Goal: Information Seeking & Learning: Check status

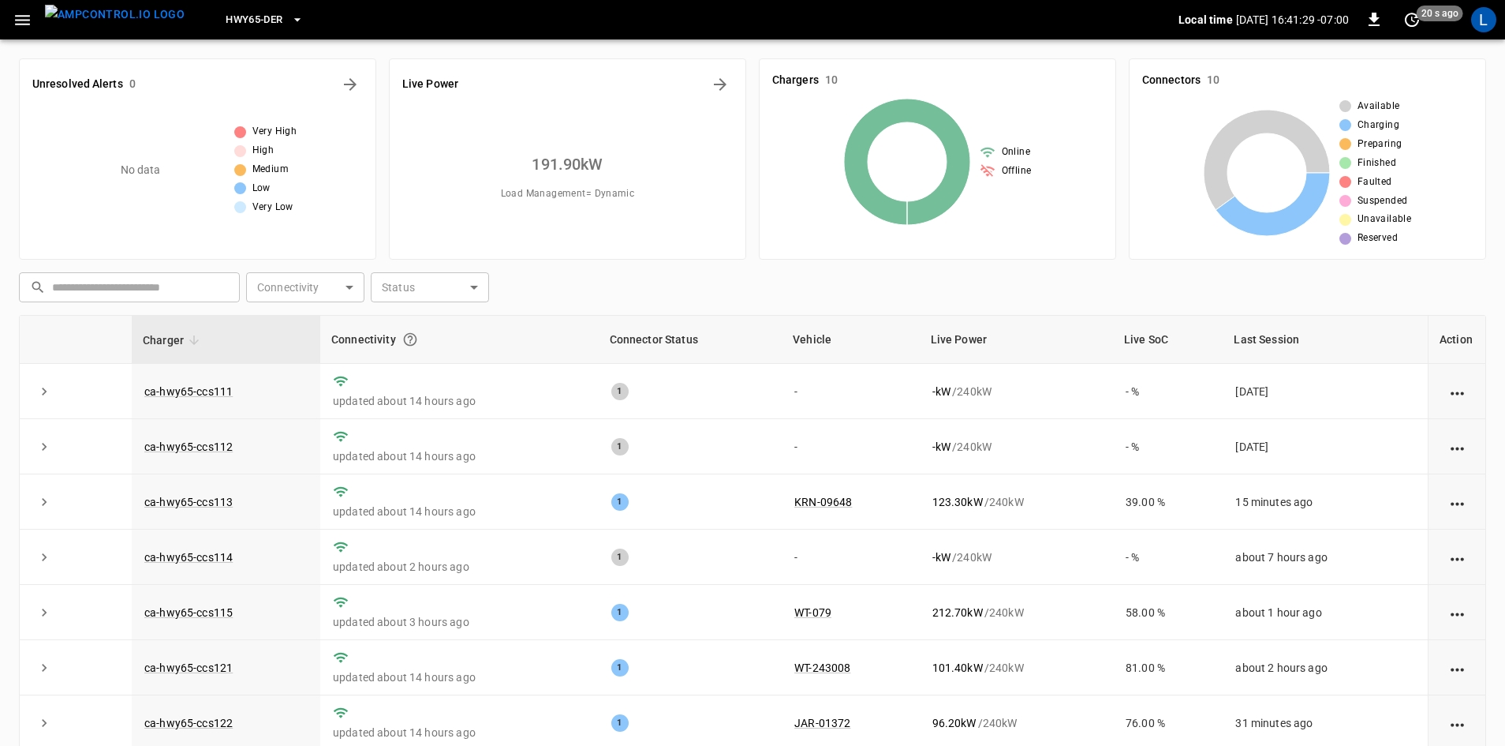
drag, startPoint x: 0, startPoint y: 0, endPoint x: 24, endPoint y: 6, distance: 25.1
click at [24, 16] on icon "button" at bounding box center [22, 20] width 15 height 10
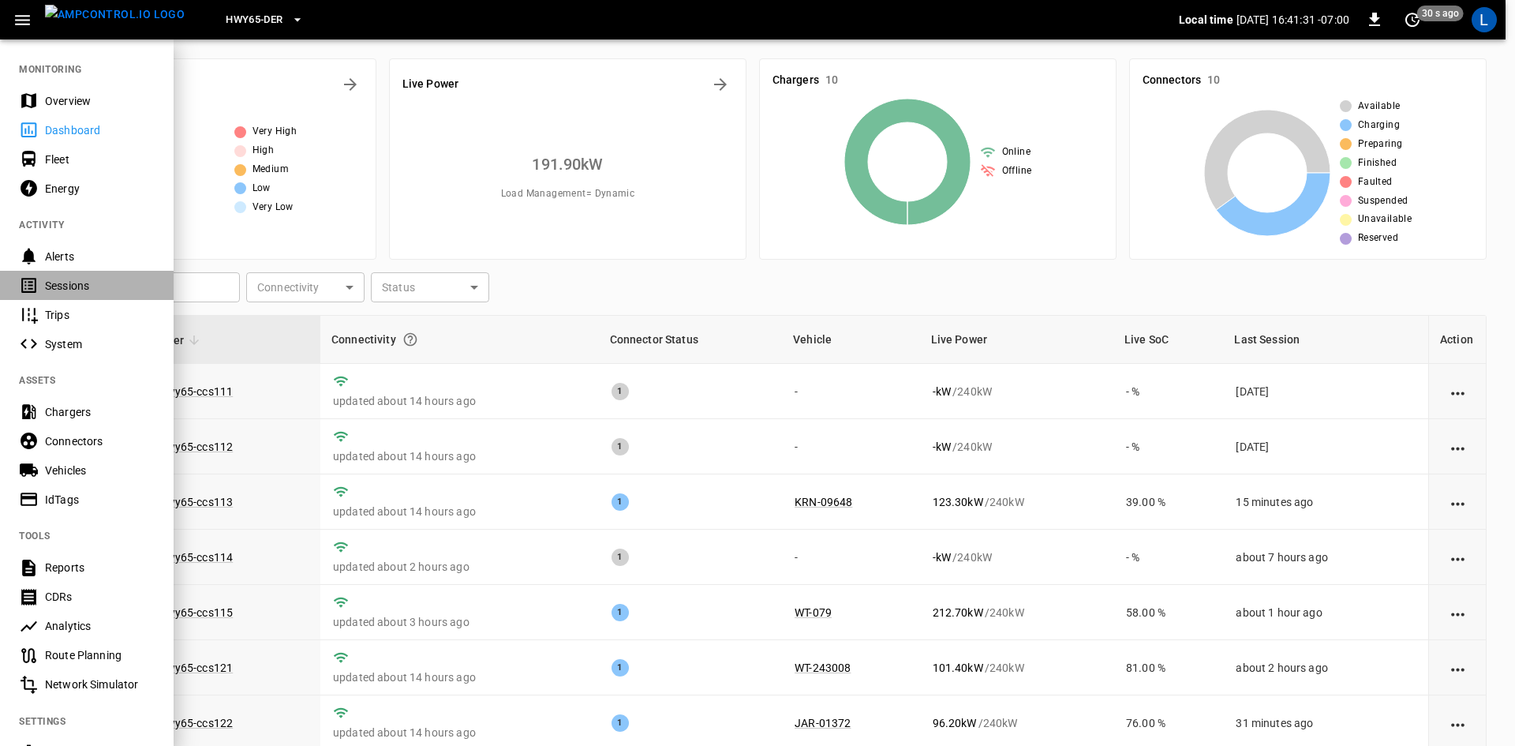
click at [88, 290] on div "Sessions" at bounding box center [100, 286] width 110 height 16
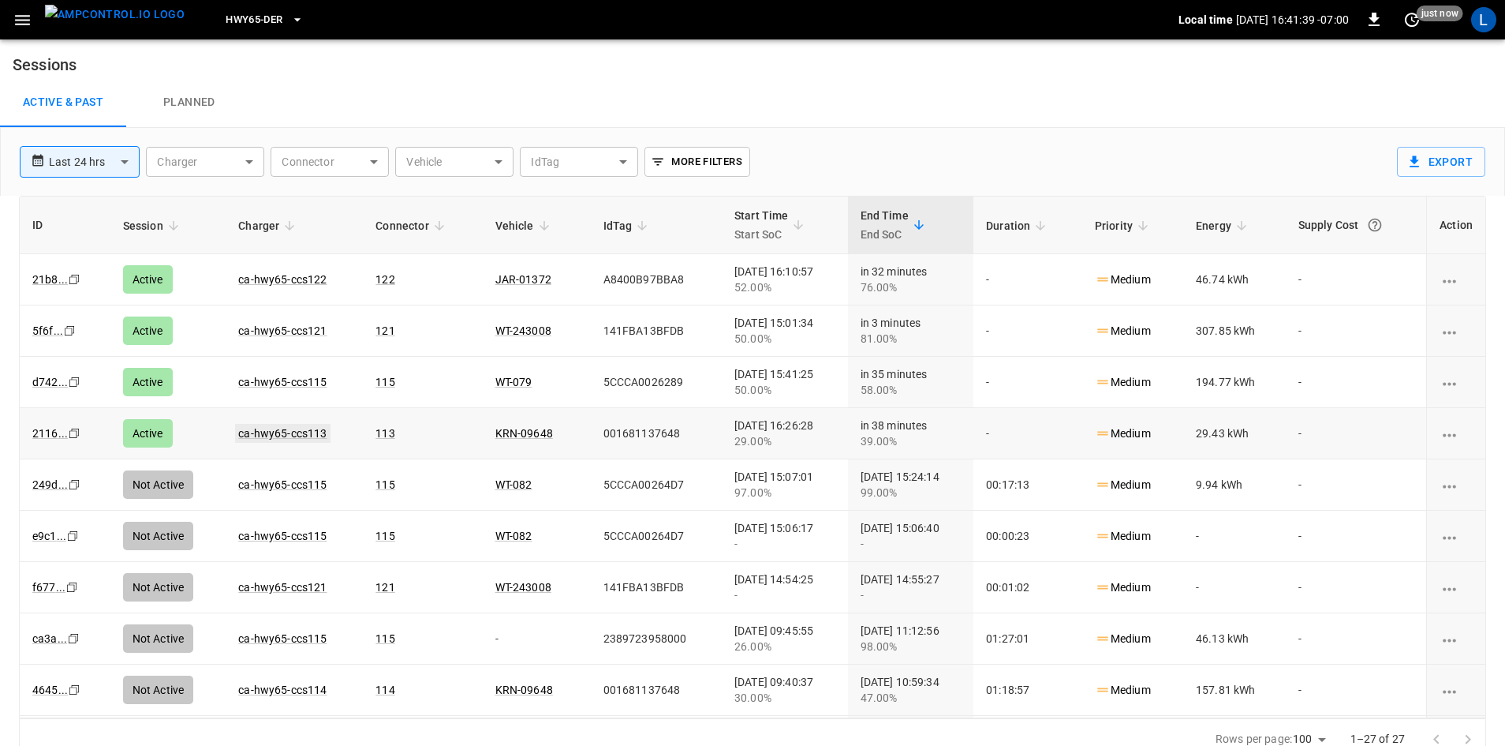
click at [271, 429] on link "ca-hwy65-ccs113" at bounding box center [282, 433] width 95 height 19
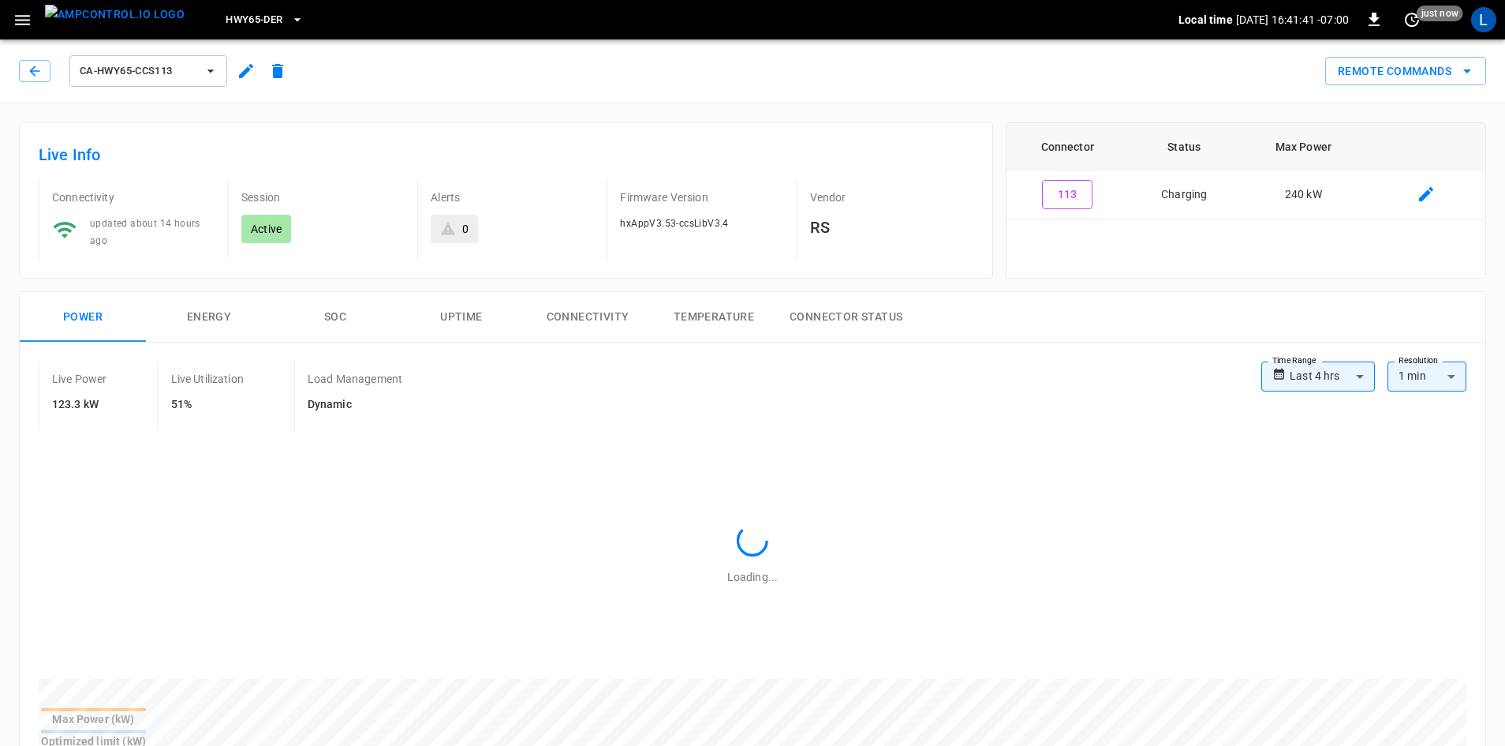
click at [344, 316] on button "SOC" at bounding box center [335, 317] width 126 height 50
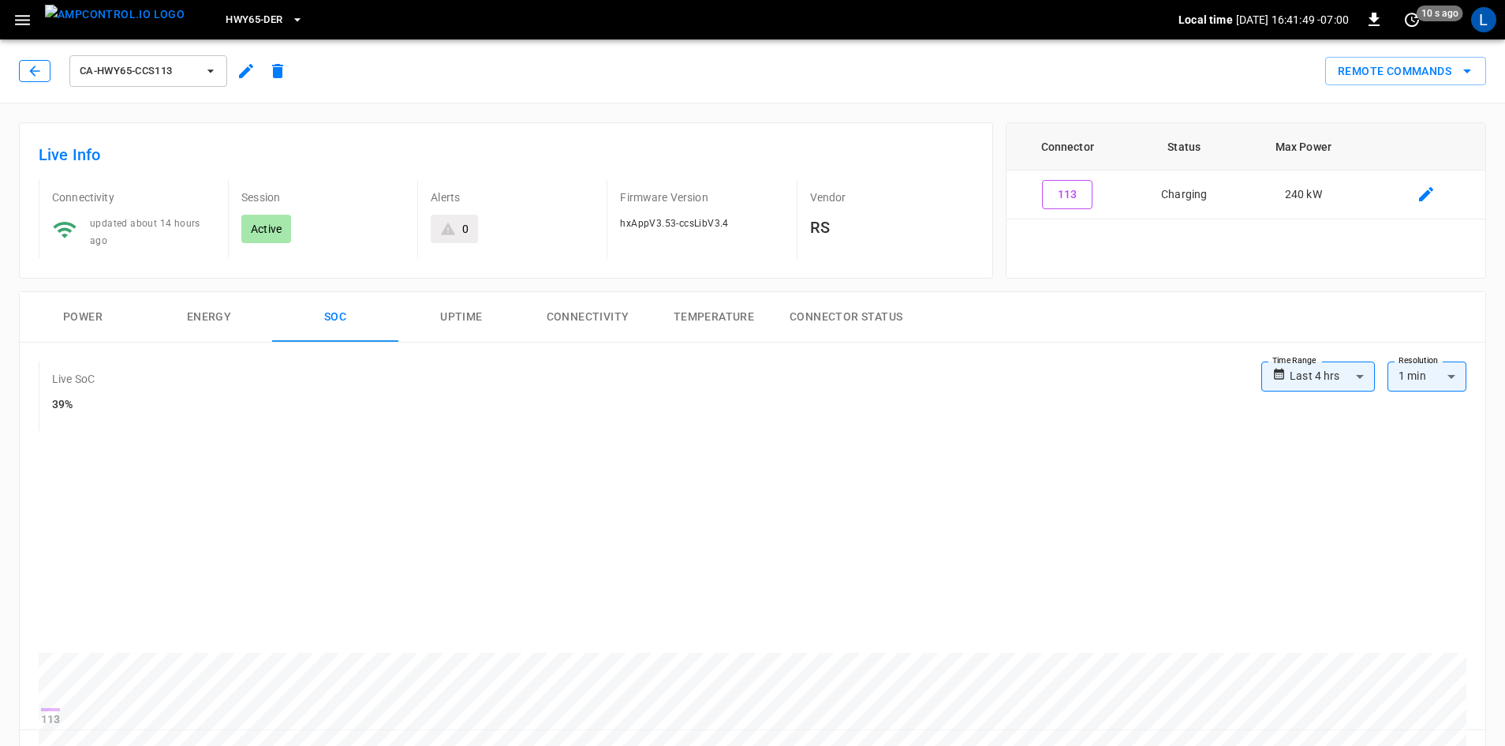
click at [37, 69] on icon "button" at bounding box center [35, 71] width 16 height 16
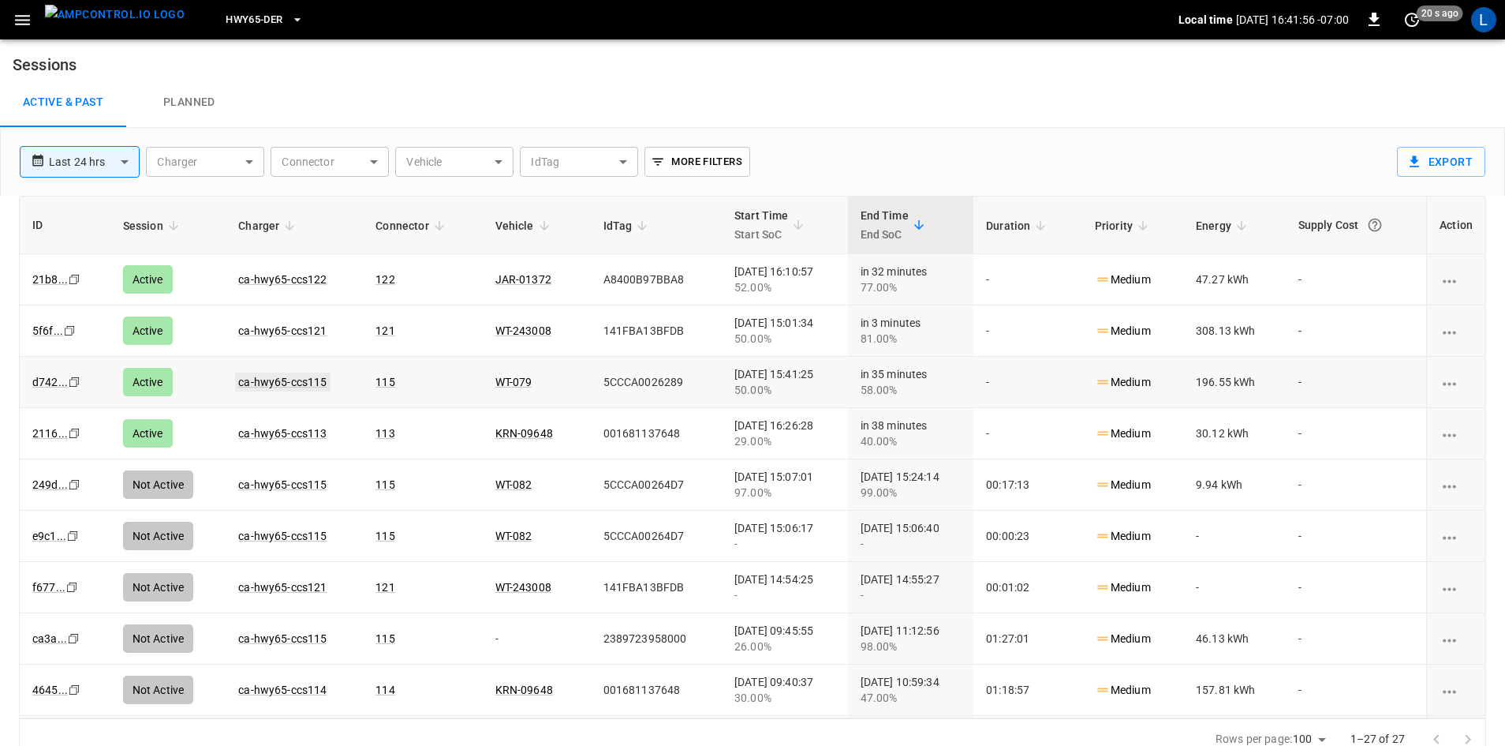
click at [266, 380] on link "ca-hwy65-ccs115" at bounding box center [282, 381] width 95 height 19
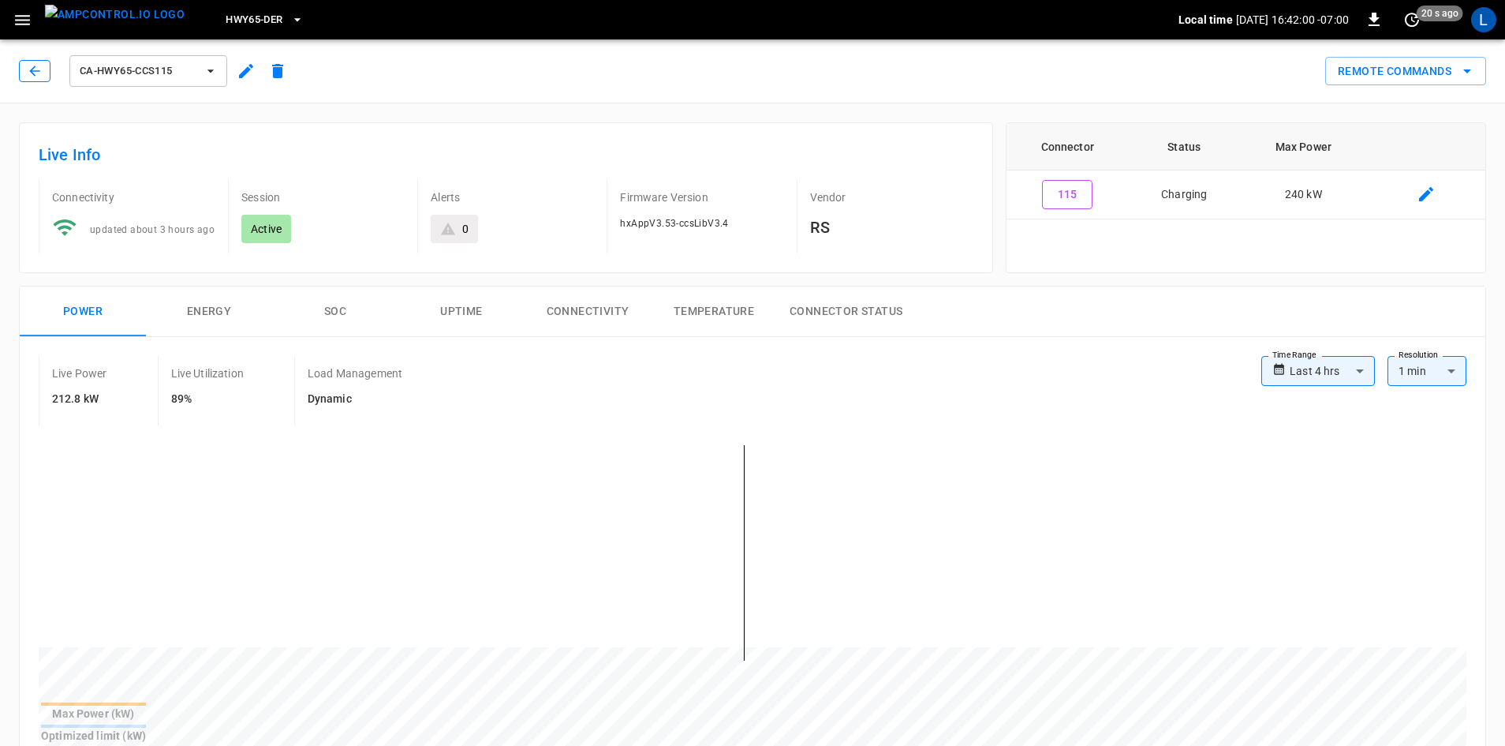
click at [35, 68] on icon "button" at bounding box center [35, 71] width 16 height 16
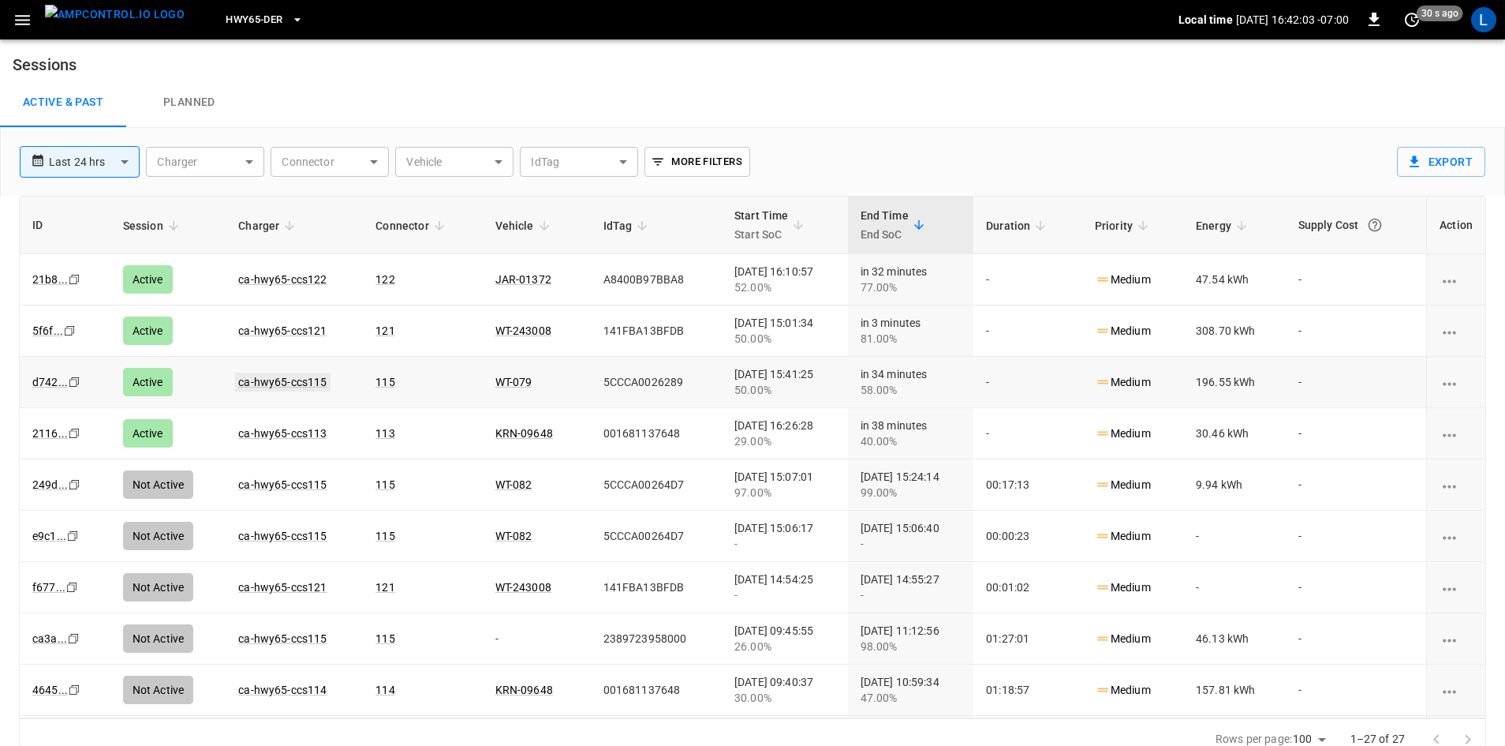
click at [260, 379] on link "ca-hwy65-ccs115" at bounding box center [282, 381] width 95 height 19
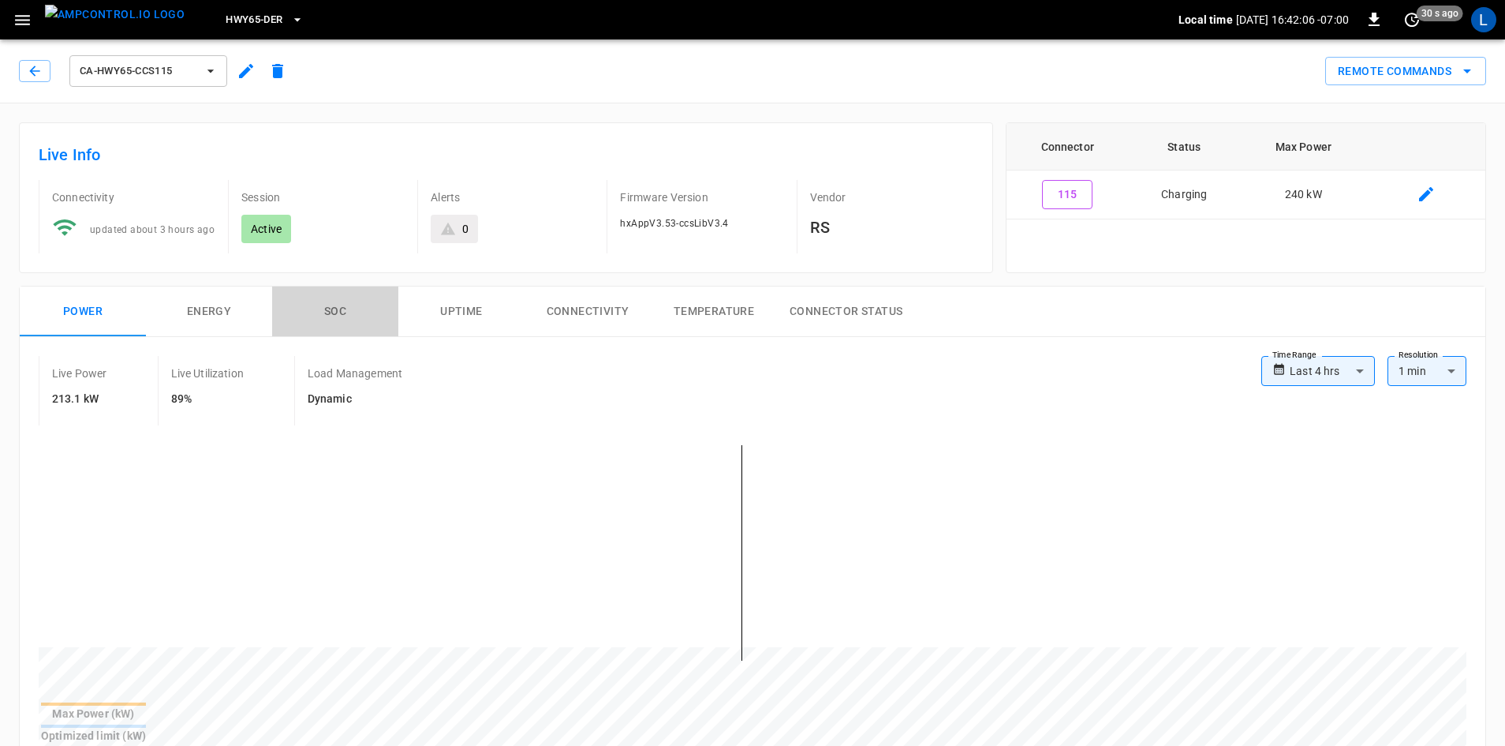
click at [334, 310] on button "SOC" at bounding box center [335, 311] width 126 height 50
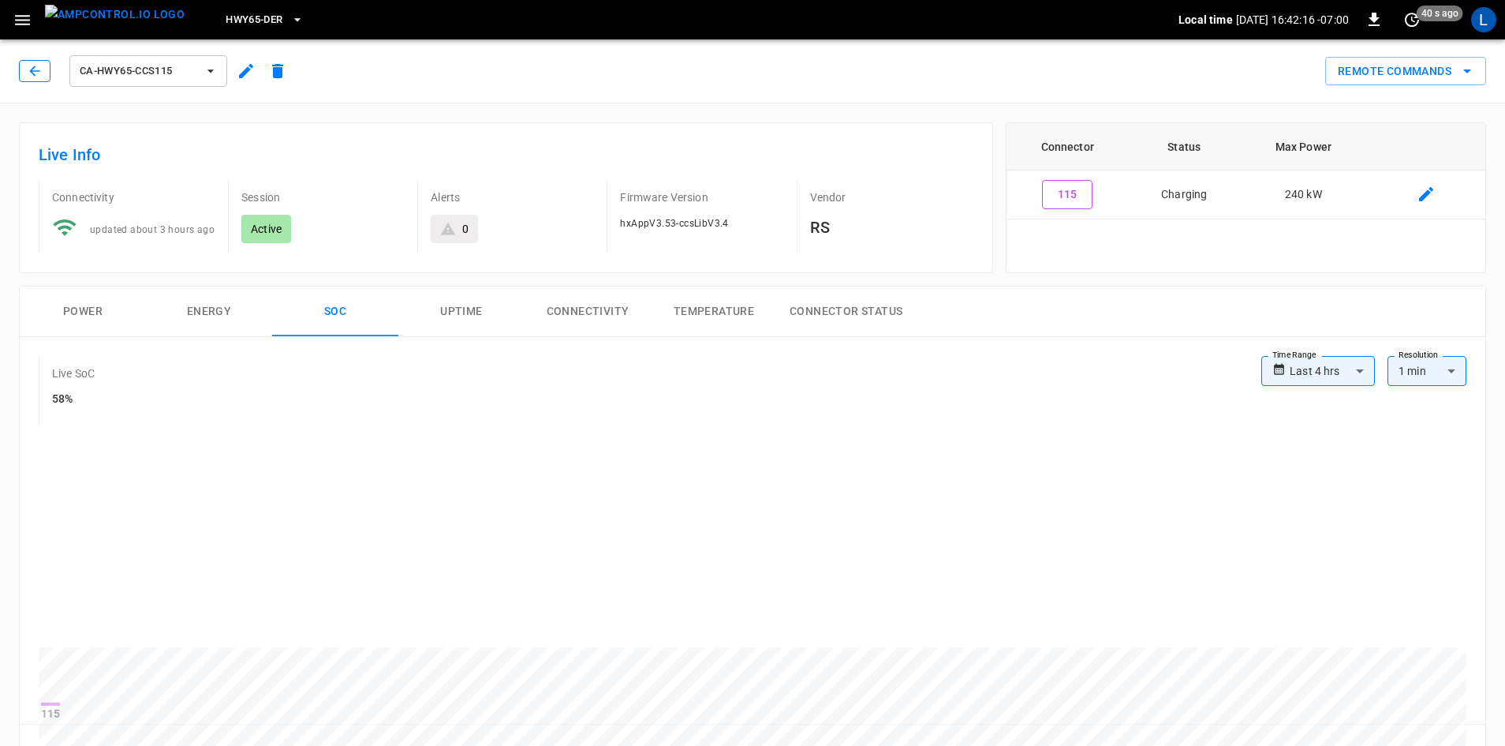
click at [37, 69] on icon "button" at bounding box center [35, 71] width 16 height 16
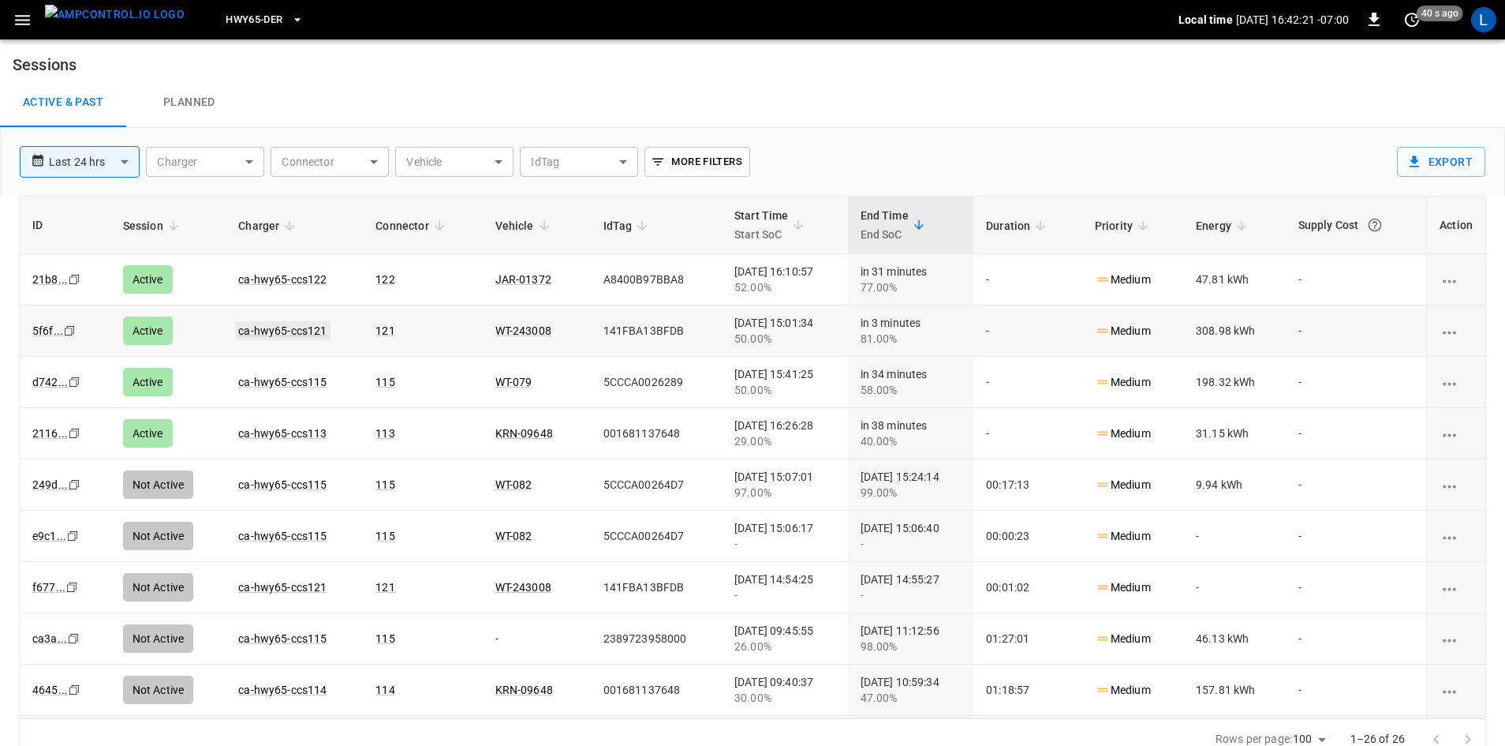
click at [304, 325] on link "ca-hwy65-ccs121" at bounding box center [282, 330] width 95 height 19
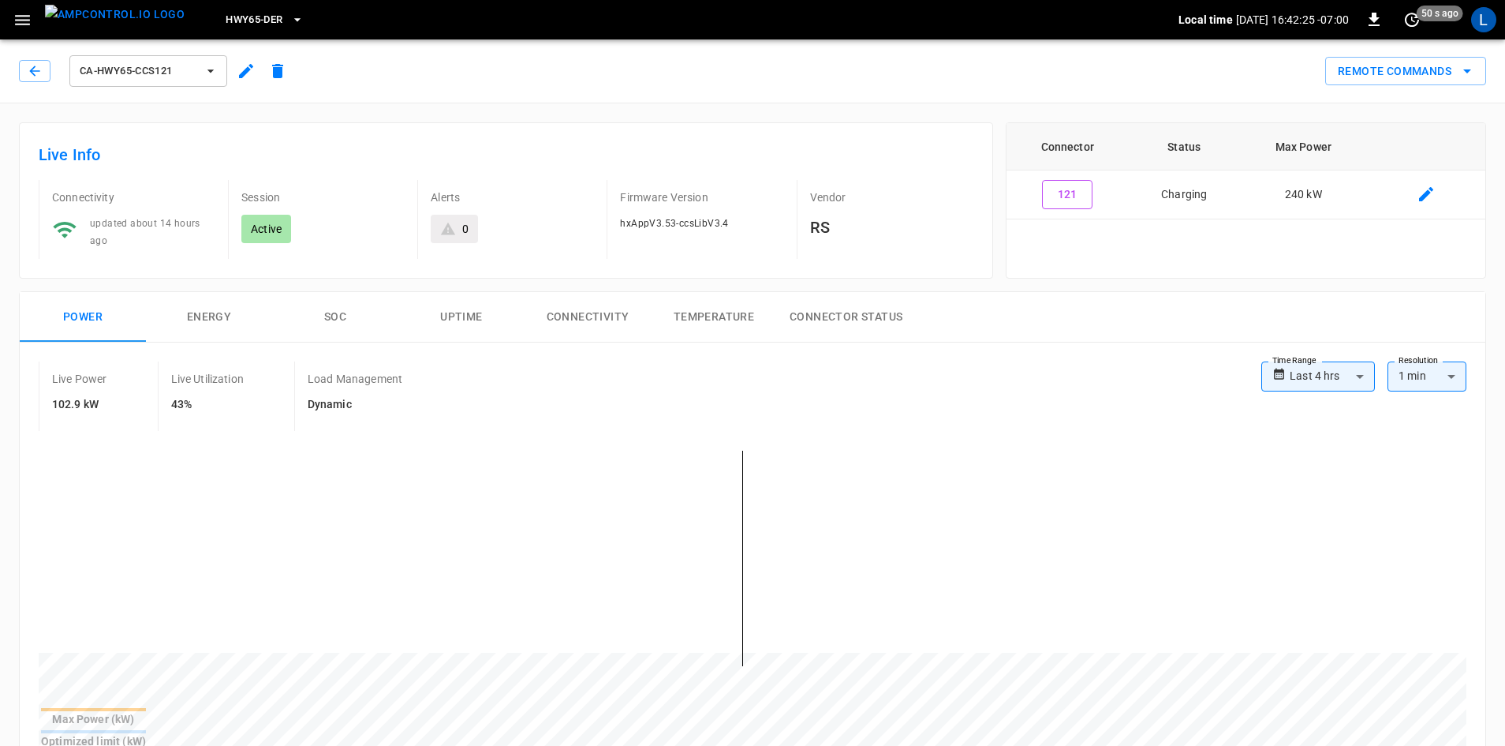
click at [333, 319] on button "SOC" at bounding box center [335, 317] width 126 height 50
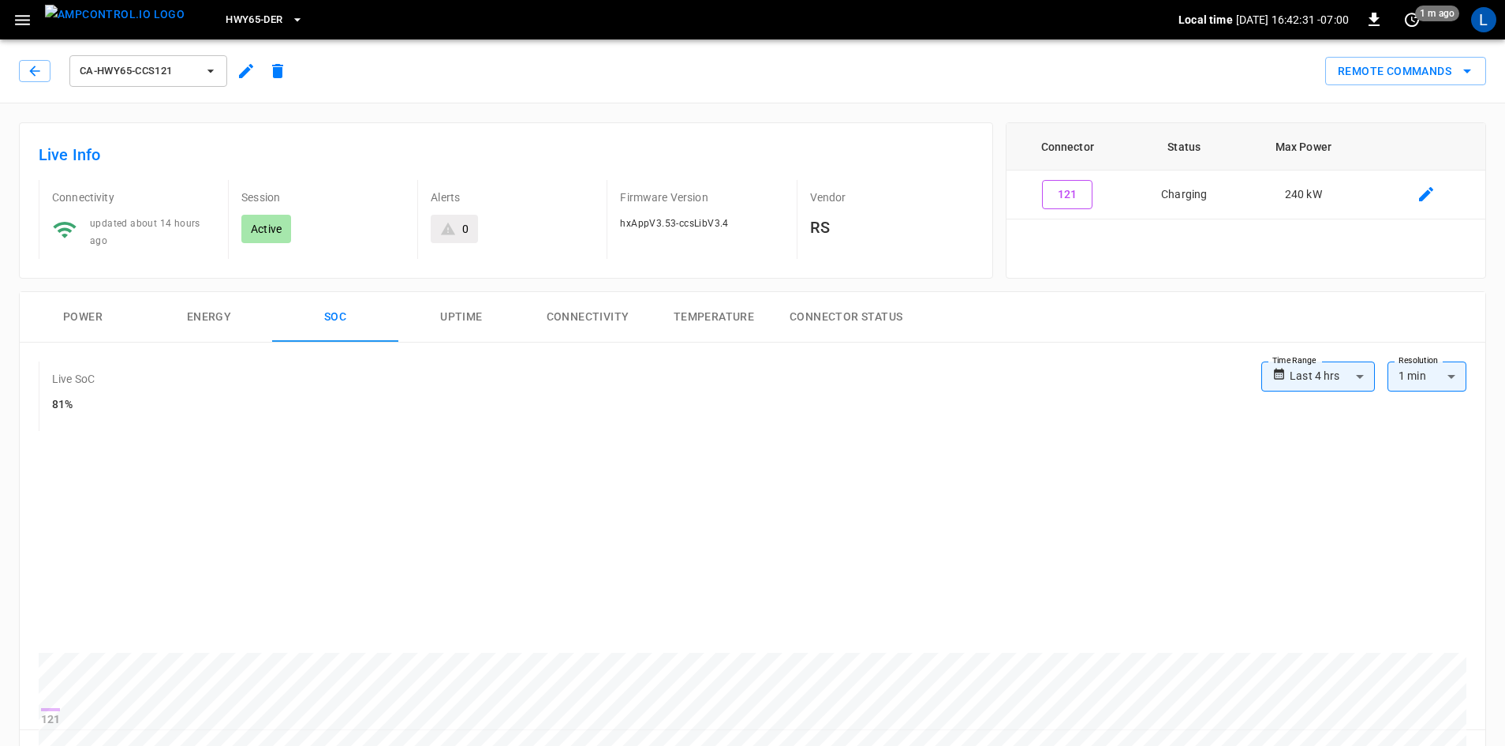
click at [50, 86] on div "ca-hwy65-ccs121" at bounding box center [156, 71] width 275 height 38
click at [40, 77] on icon "button" at bounding box center [35, 71] width 16 height 16
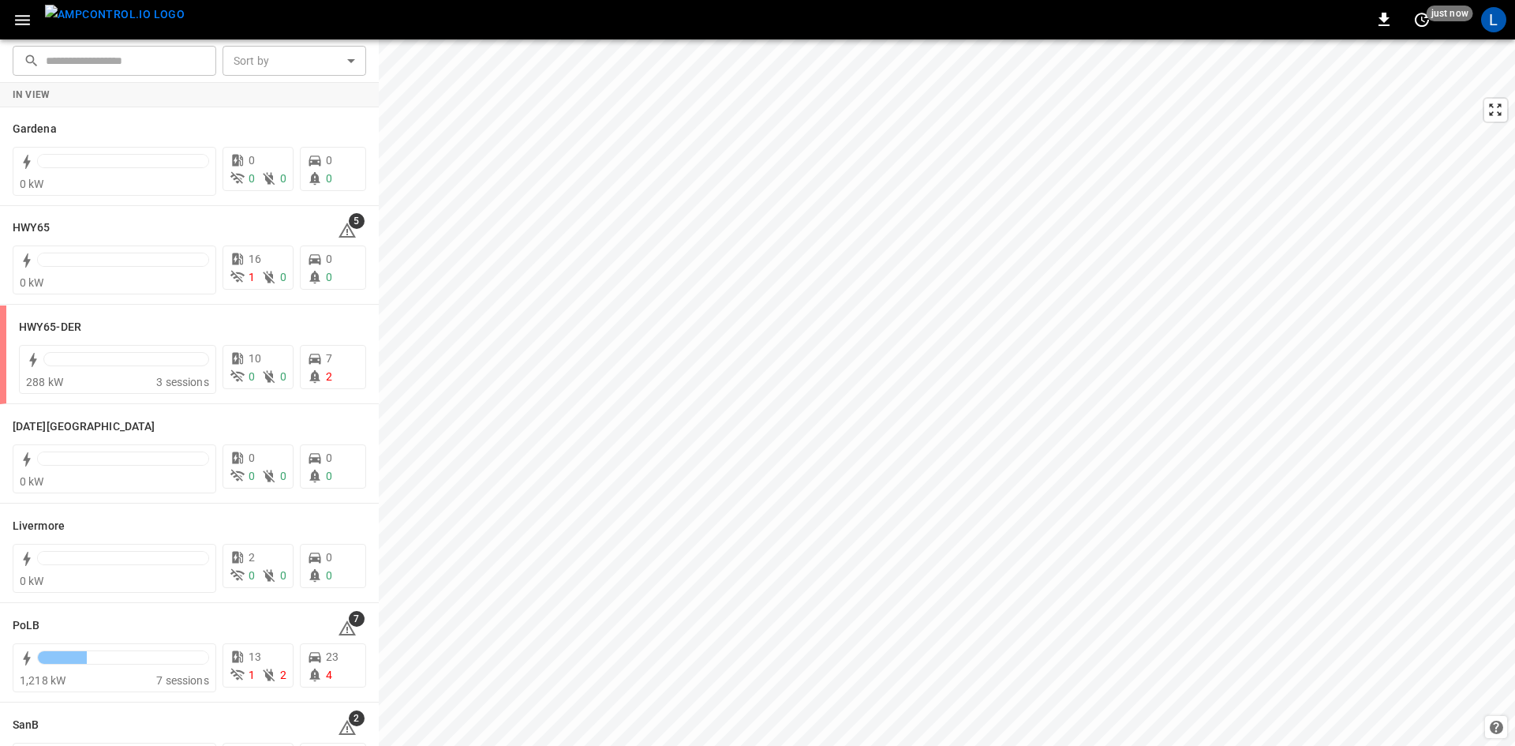
click at [21, 19] on icon "button" at bounding box center [22, 20] width 15 height 10
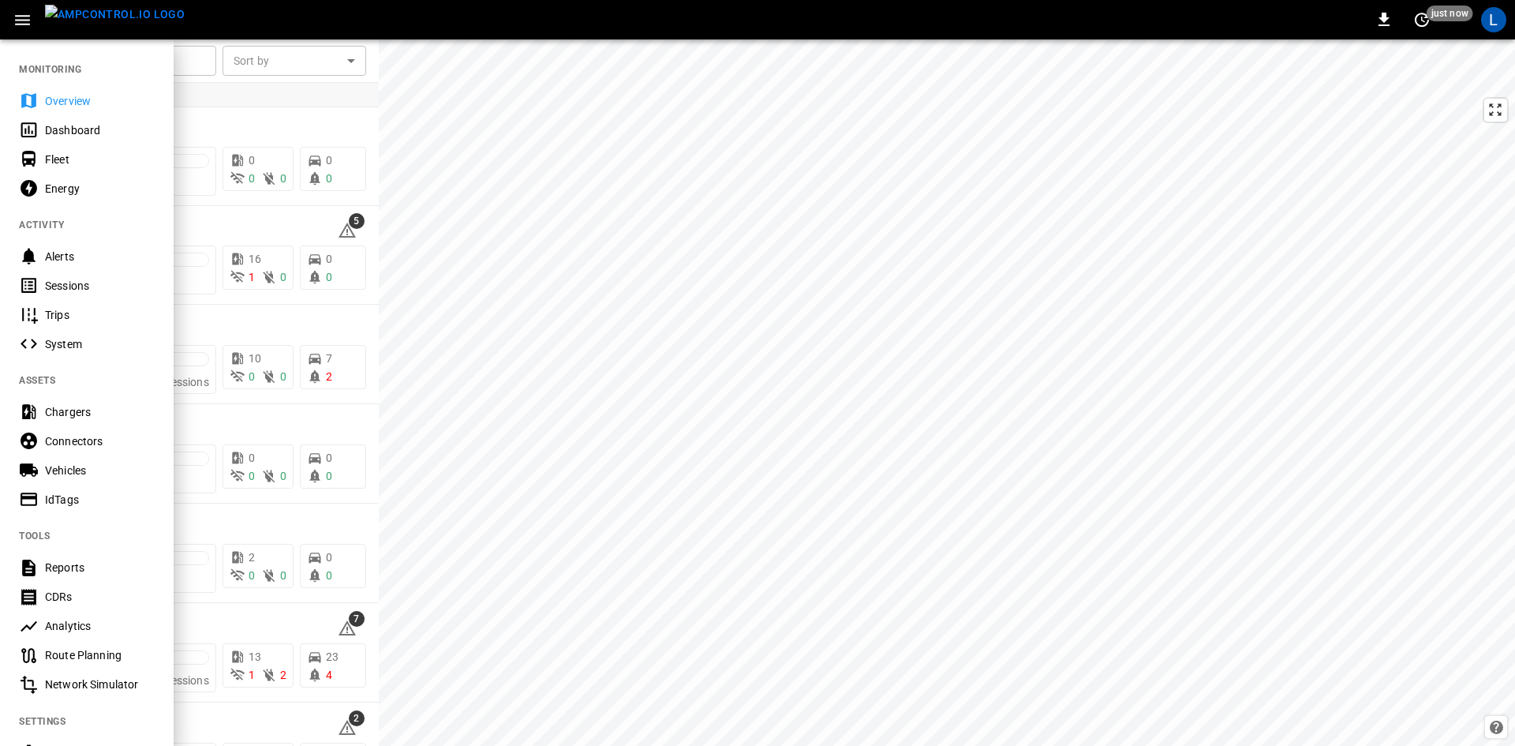
click at [65, 281] on div "Sessions" at bounding box center [100, 286] width 110 height 16
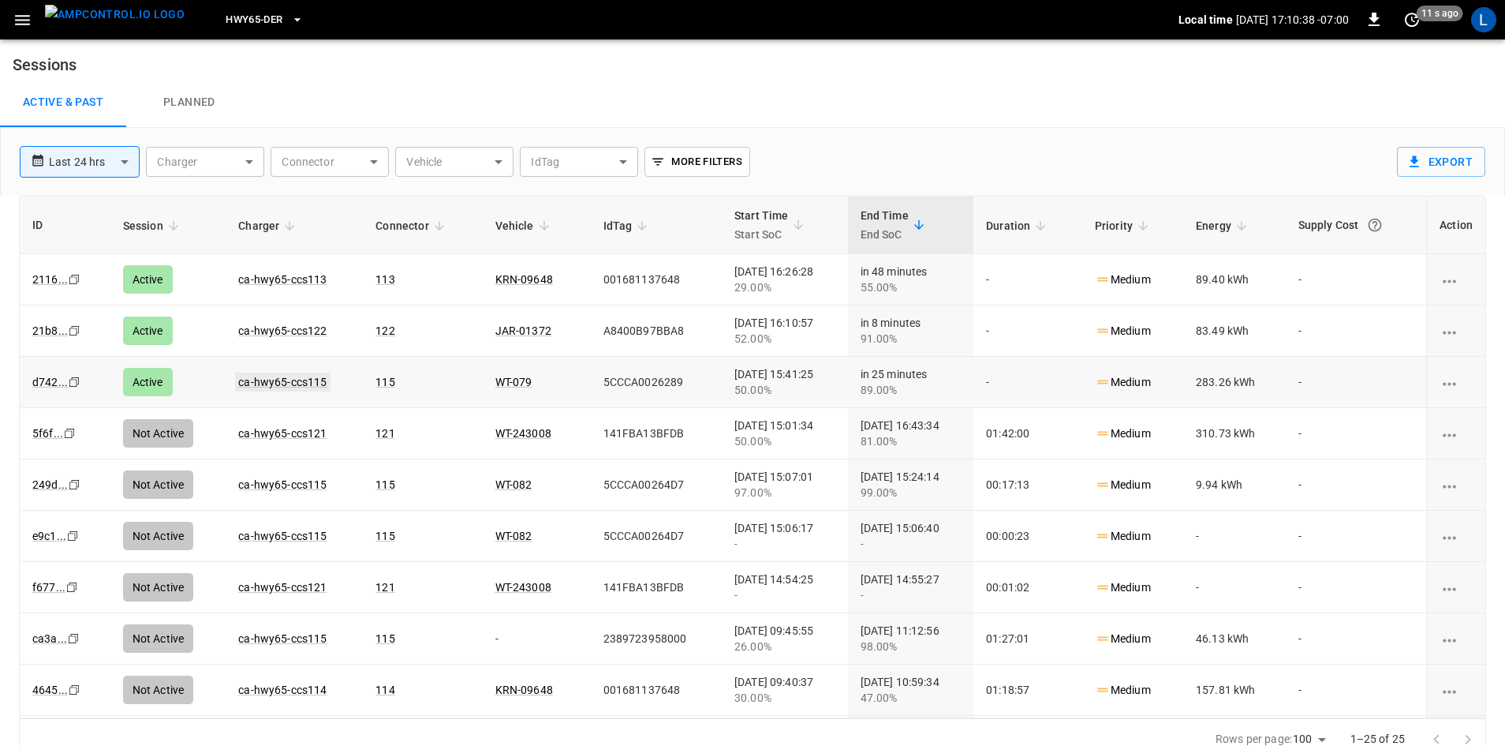
click at [251, 381] on link "ca-hwy65-ccs115" at bounding box center [282, 381] width 95 height 19
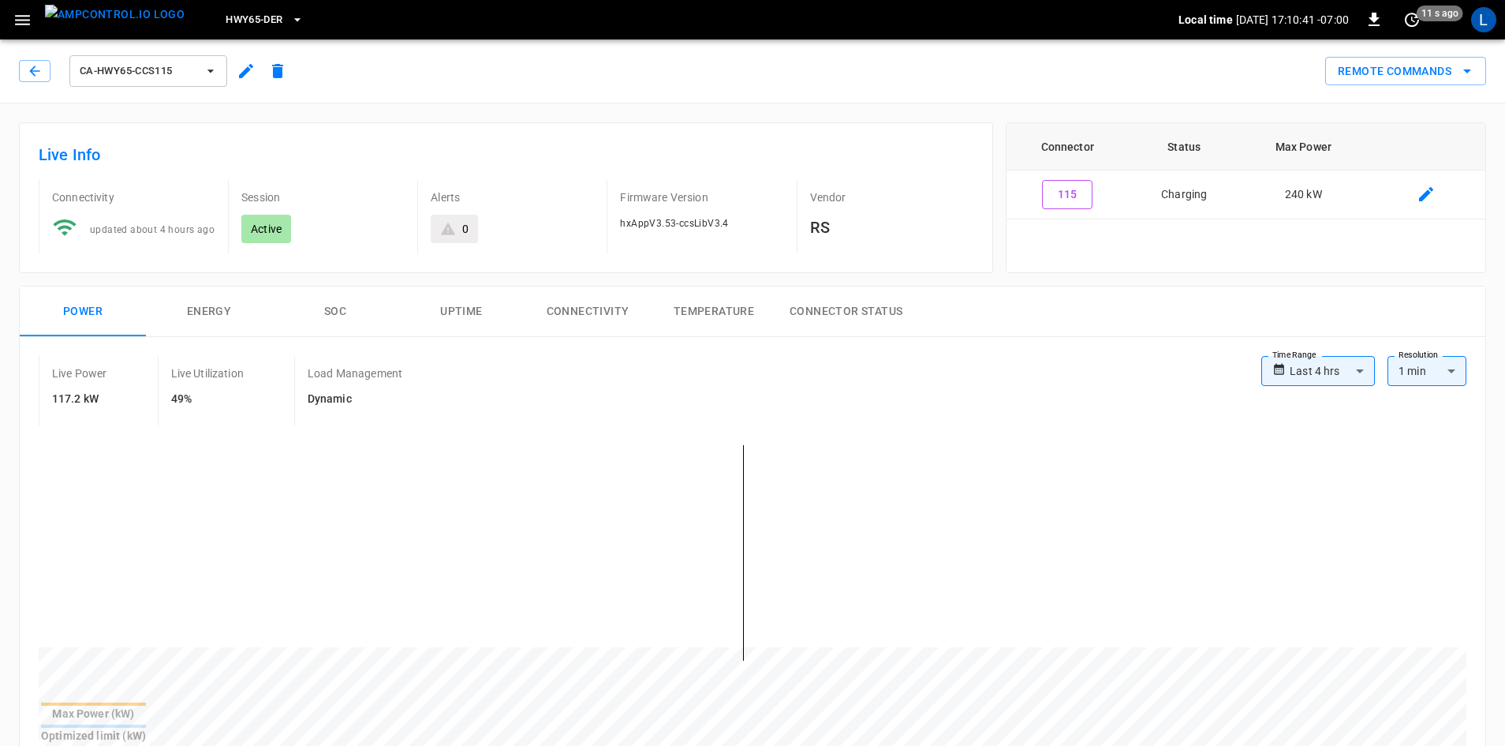
click at [338, 316] on button "SOC" at bounding box center [335, 311] width 126 height 50
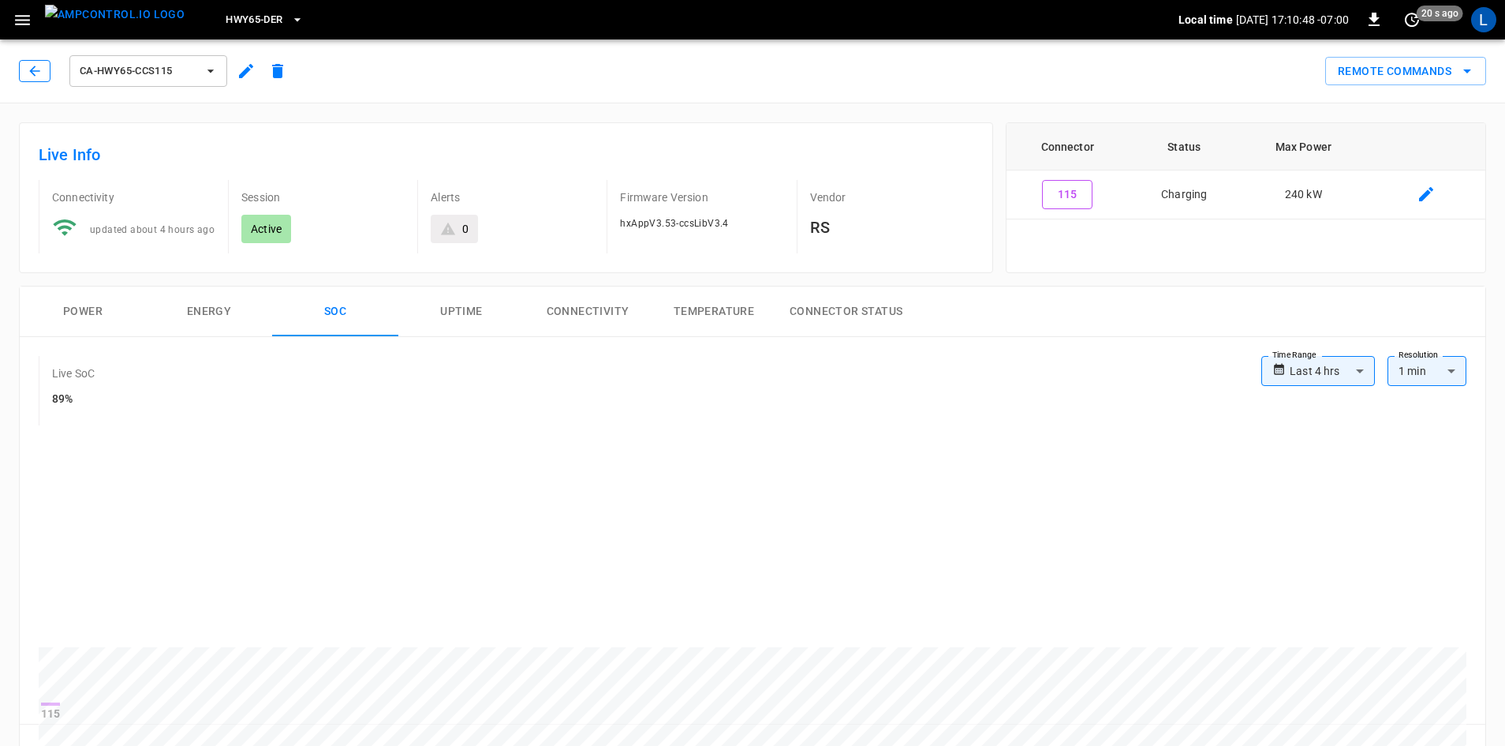
click at [24, 62] on button "button" at bounding box center [35, 71] width 32 height 22
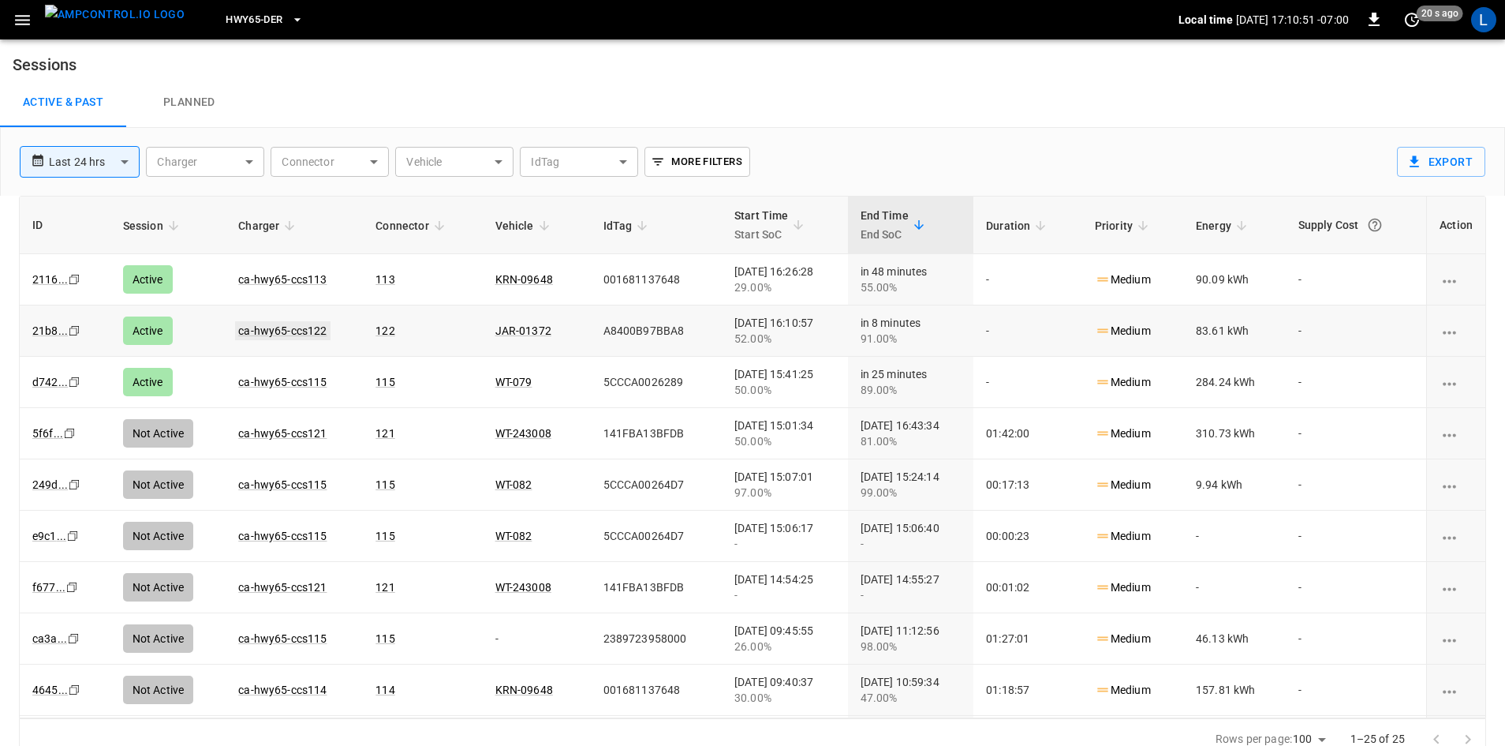
click at [258, 326] on link "ca-hwy65-ccs122" at bounding box center [282, 330] width 95 height 19
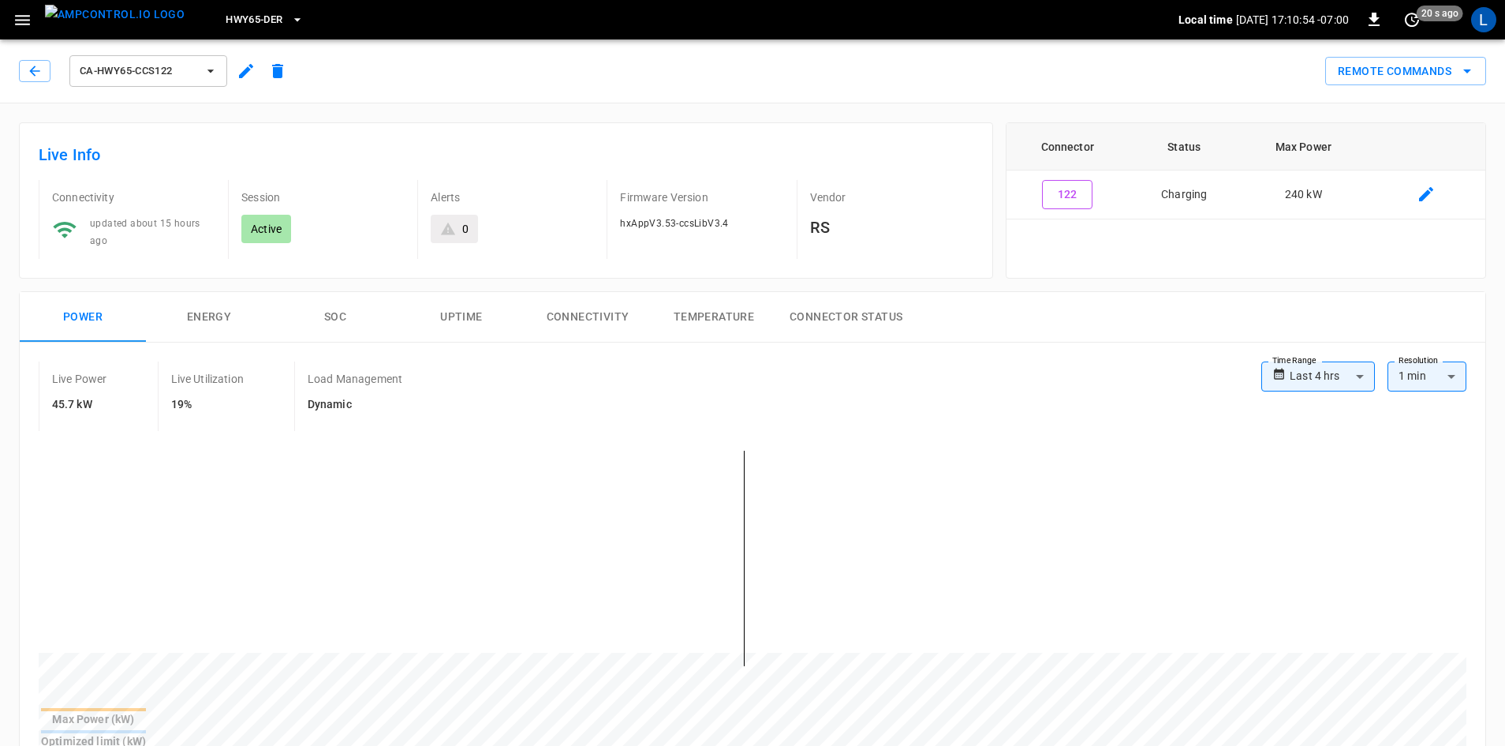
click at [338, 314] on button "SOC" at bounding box center [335, 317] width 126 height 50
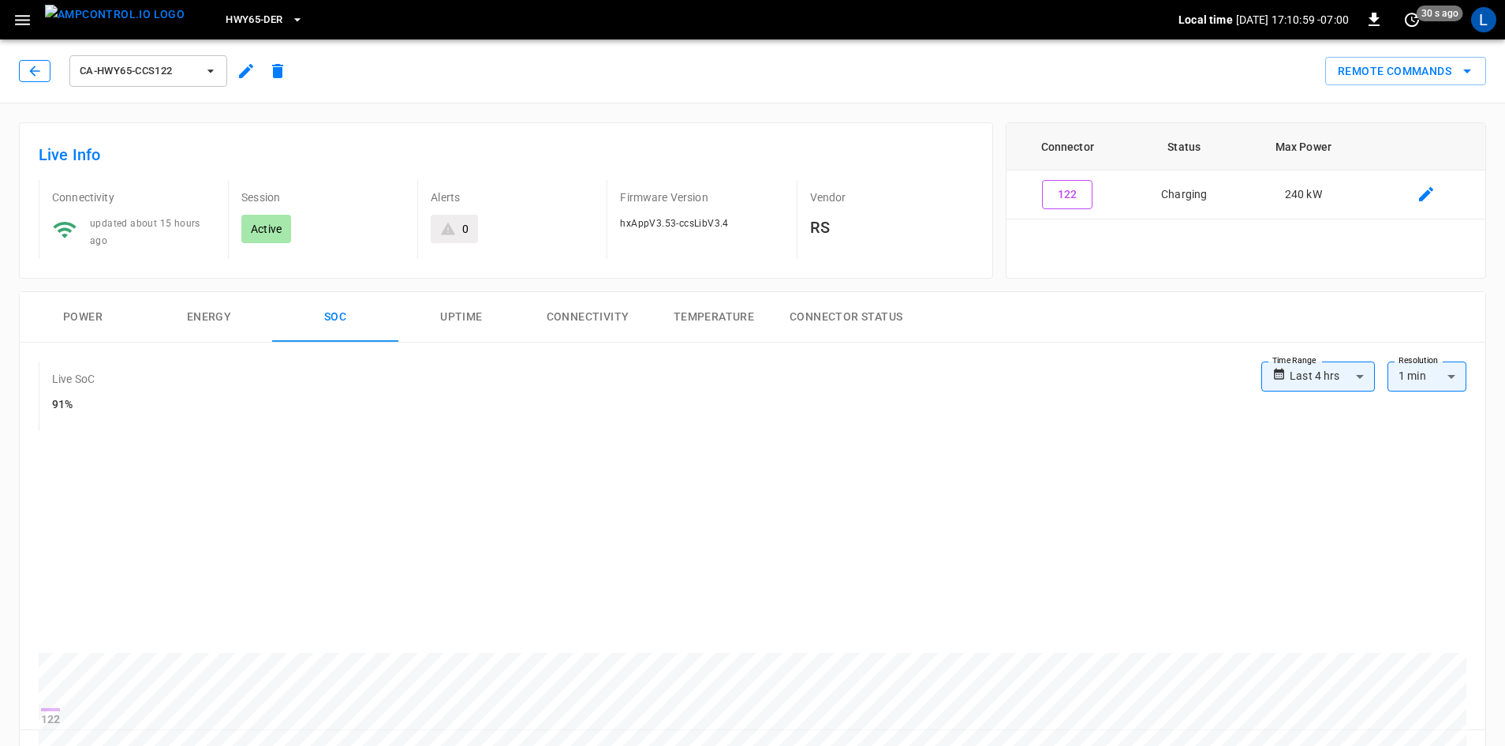
click at [31, 73] on icon "button" at bounding box center [35, 71] width 16 height 16
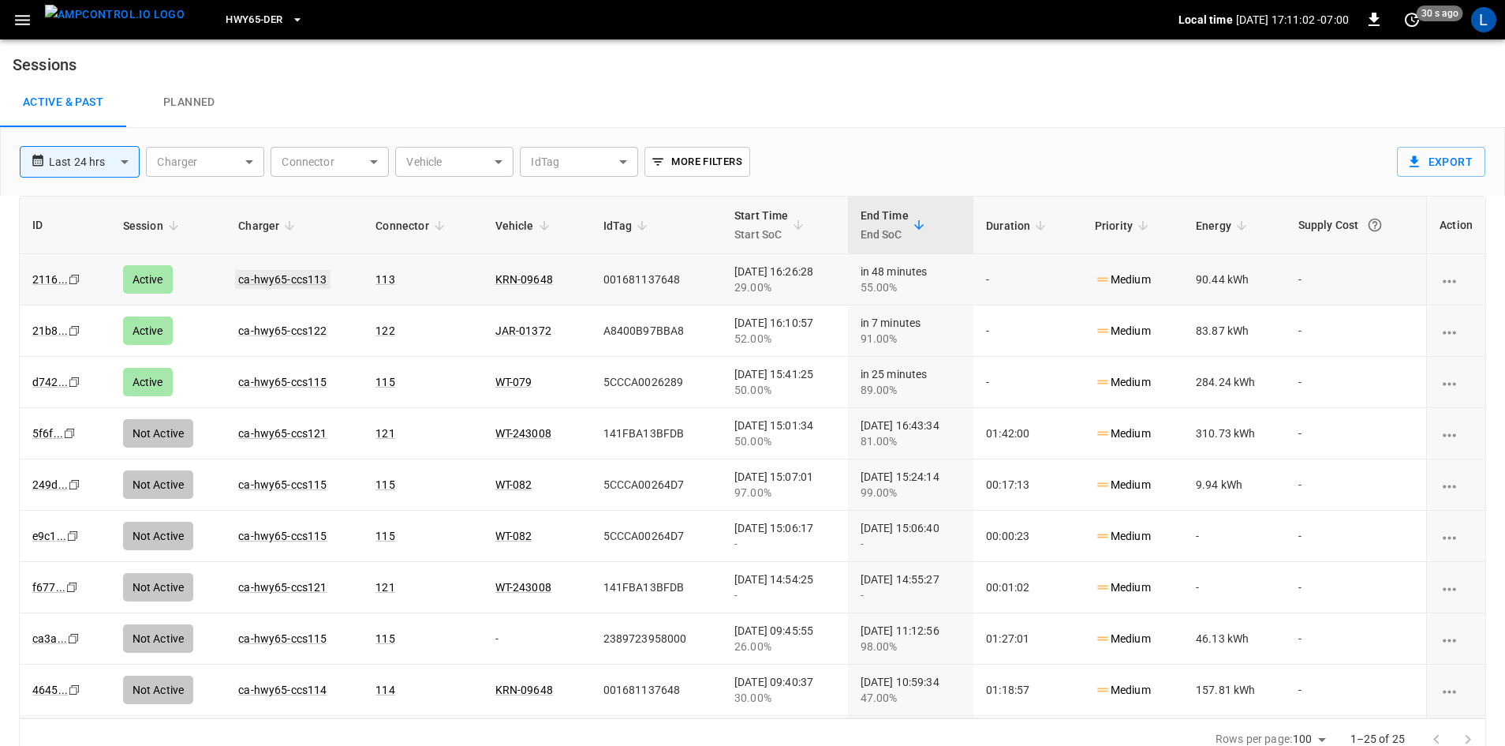
click at [267, 277] on link "ca-hwy65-ccs113" at bounding box center [282, 279] width 95 height 19
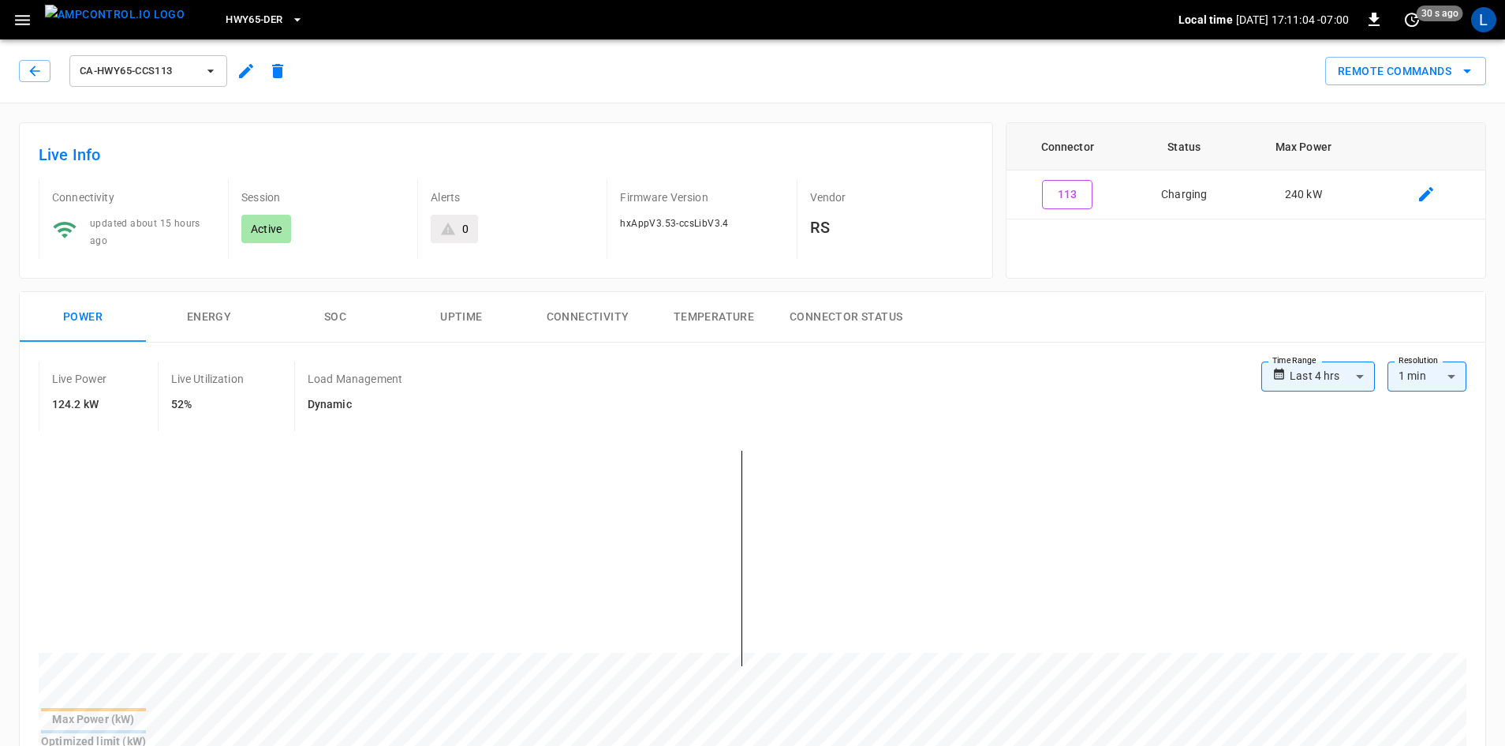
click at [342, 318] on button "SOC" at bounding box center [335, 317] width 126 height 50
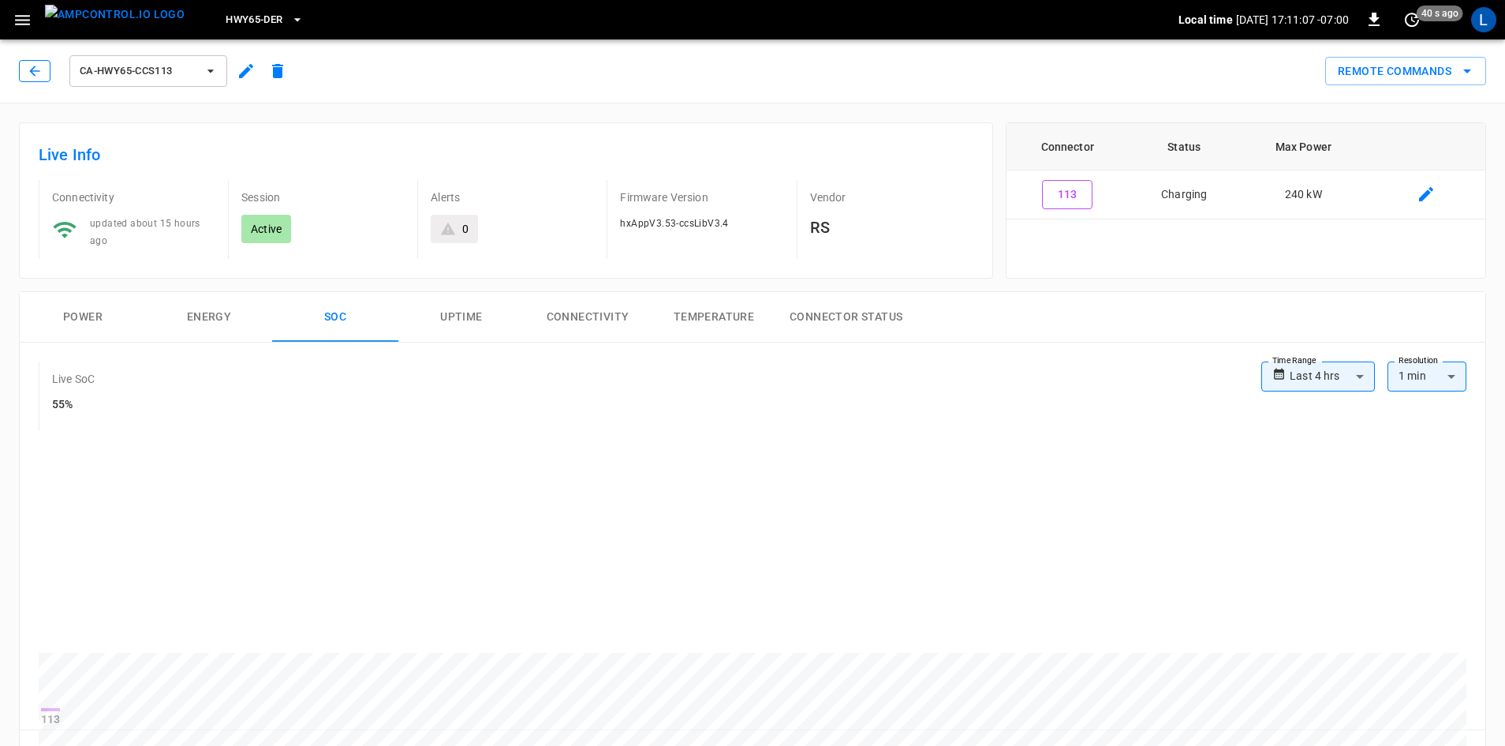
click at [36, 70] on icon "button" at bounding box center [35, 71] width 16 height 16
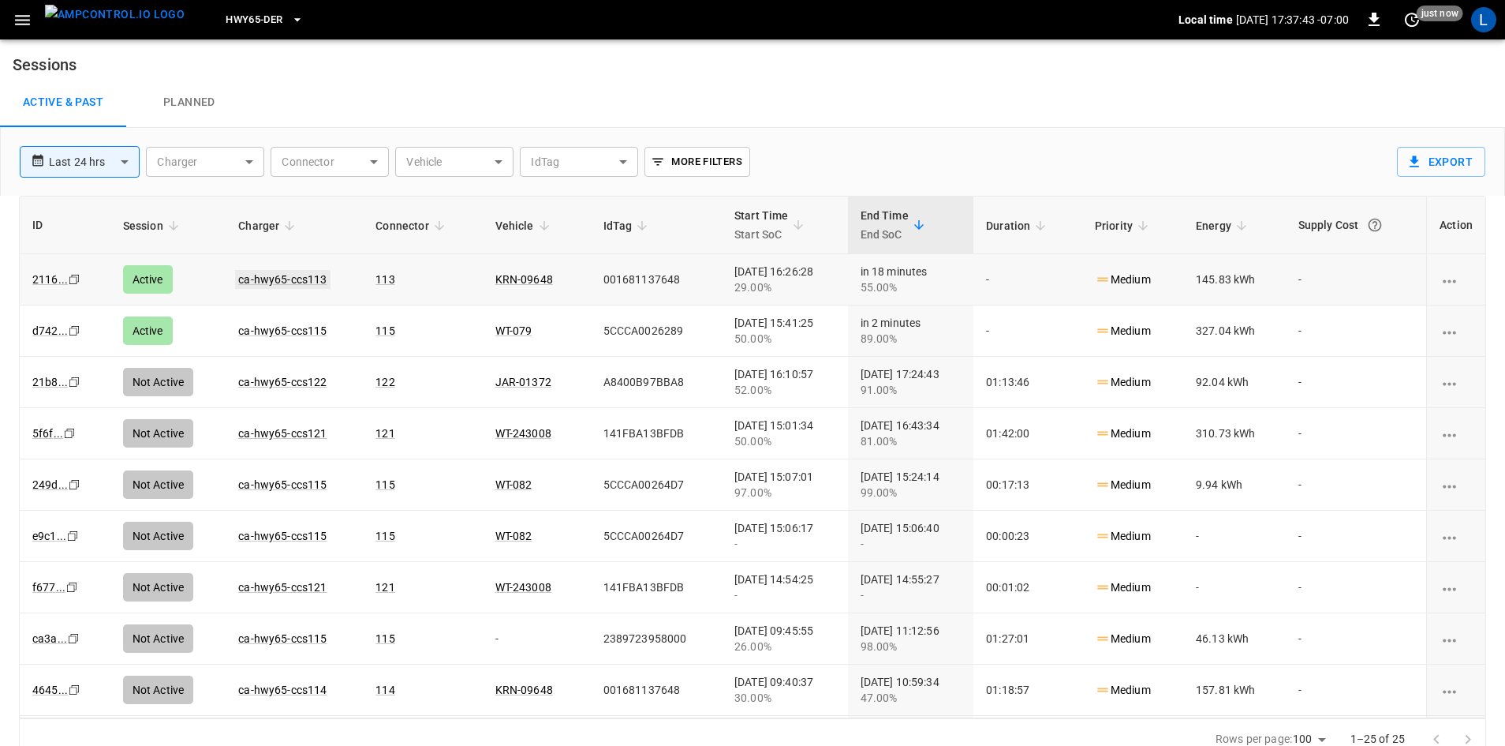
click at [299, 277] on link "ca-hwy65-ccs113" at bounding box center [282, 279] width 95 height 19
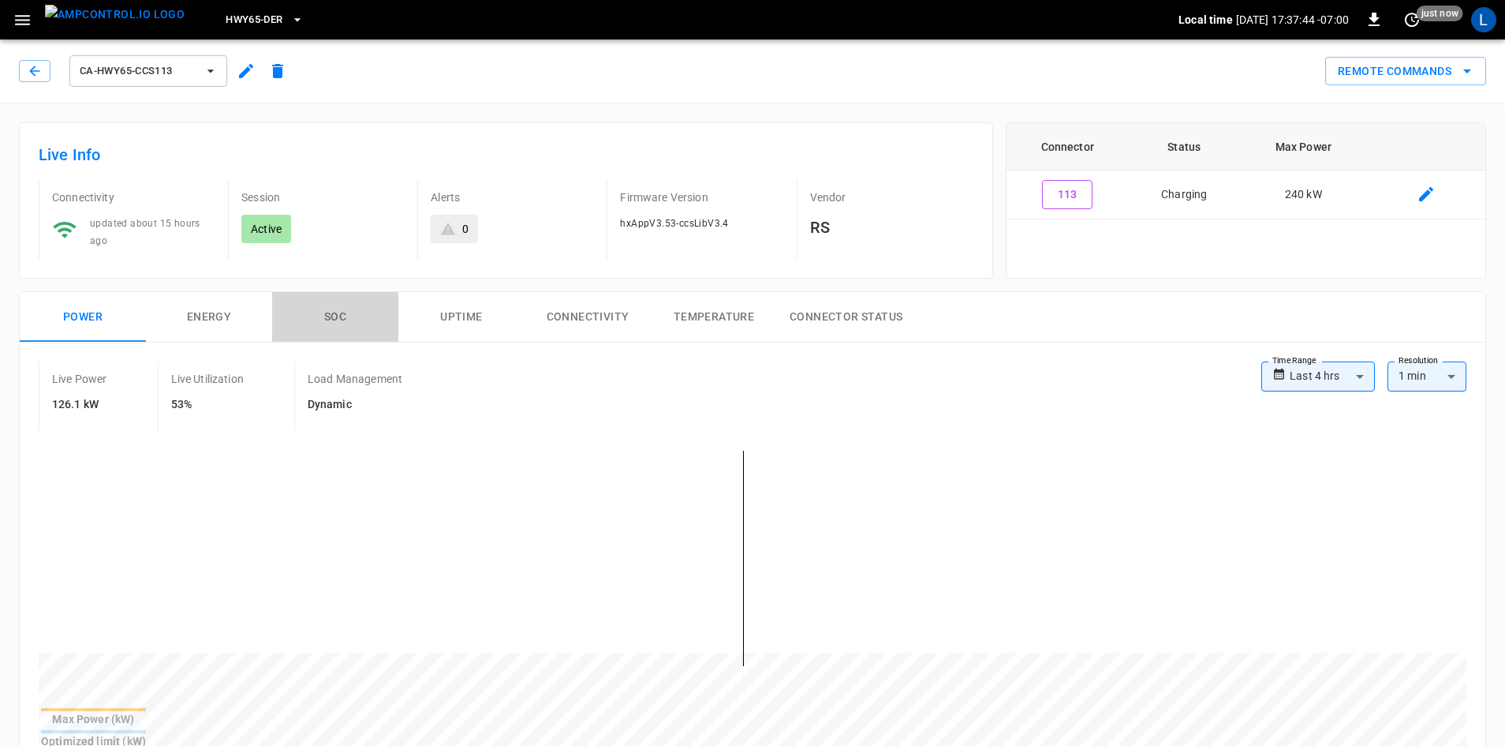
click at [339, 308] on button "SOC" at bounding box center [335, 317] width 126 height 50
